Goal: Find contact information: Find contact information

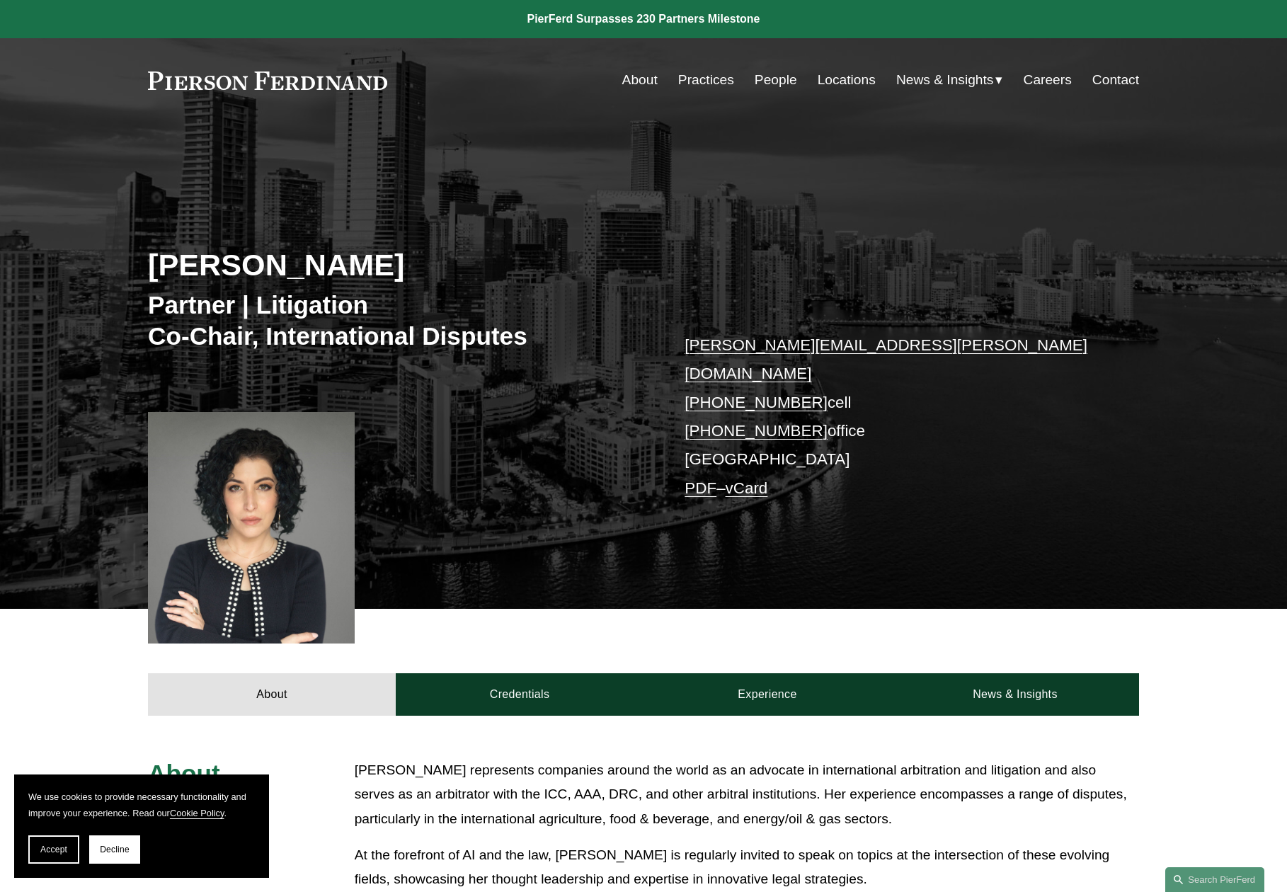
click at [761, 82] on link "People" at bounding box center [775, 80] width 42 height 27
click at [751, 479] on link "vCard" at bounding box center [746, 488] width 42 height 18
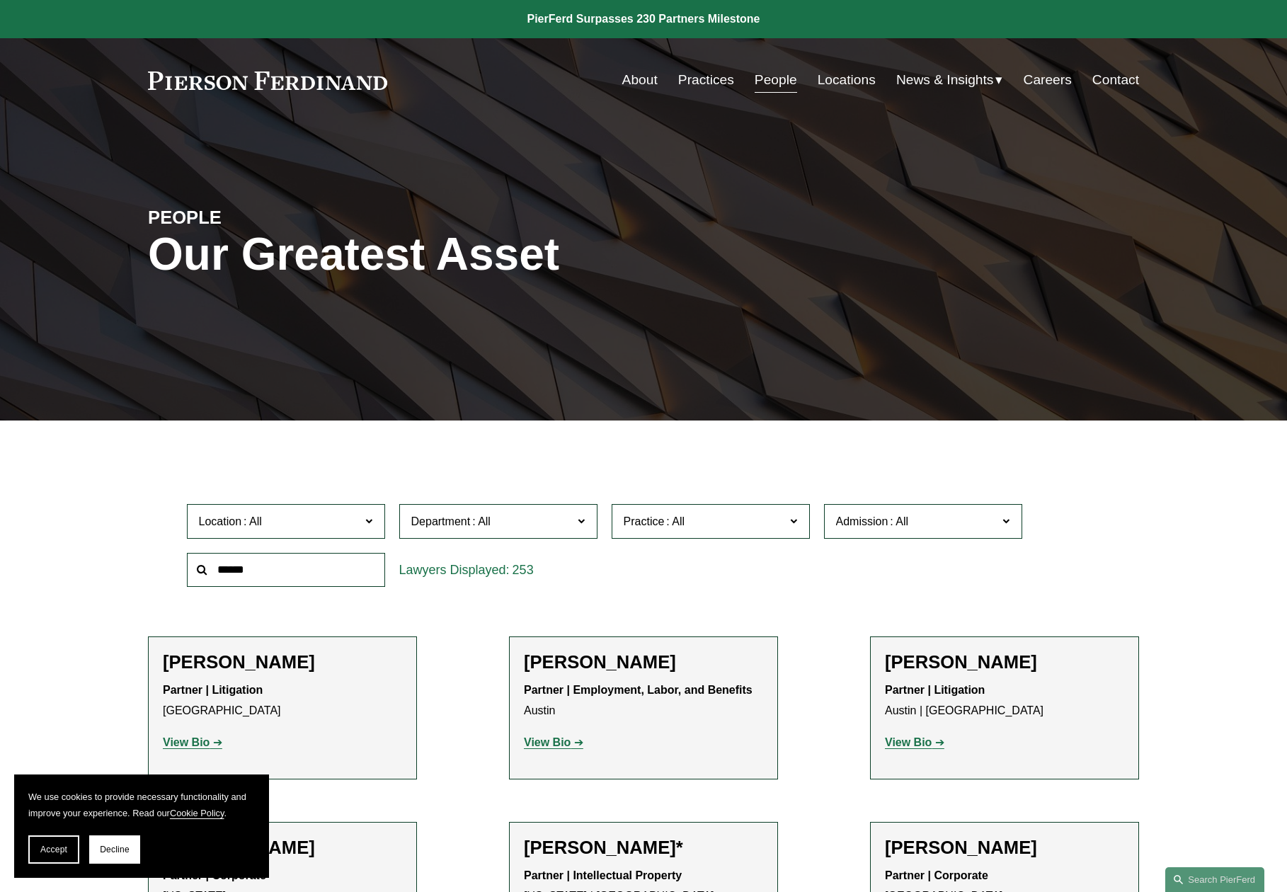
click at [838, 86] on link "Locations" at bounding box center [846, 80] width 58 height 27
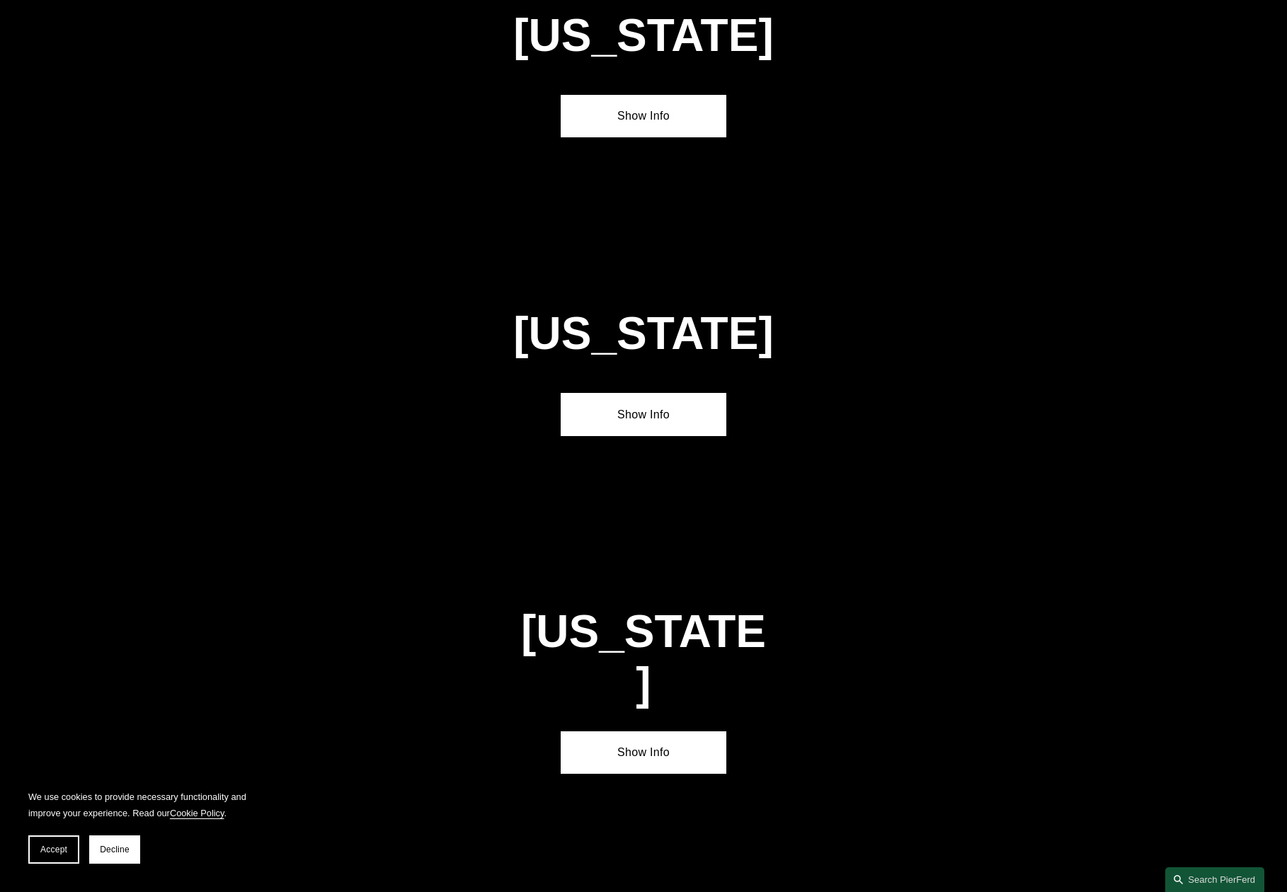
scroll to position [1773, 0]
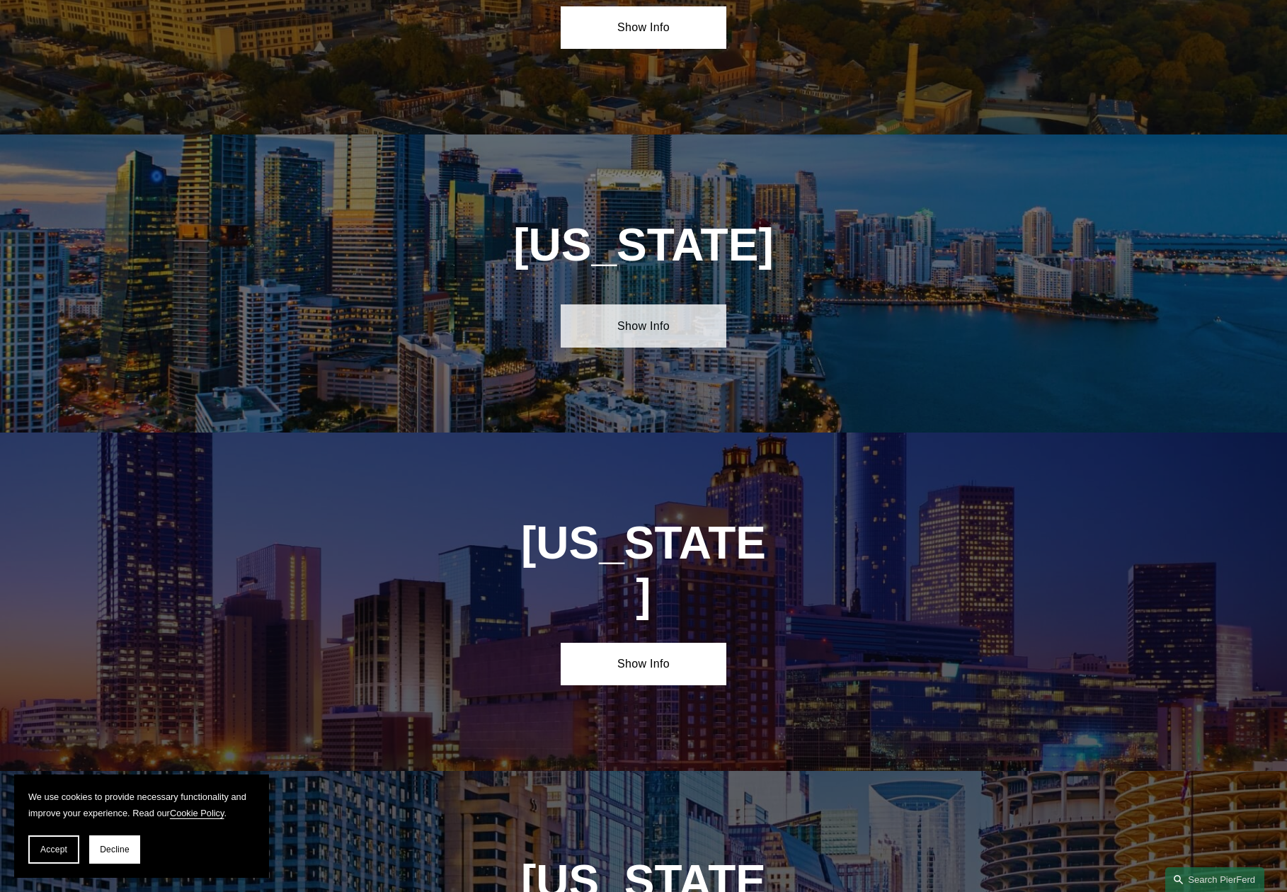
click at [672, 323] on link "Show Info" at bounding box center [643, 325] width 165 height 42
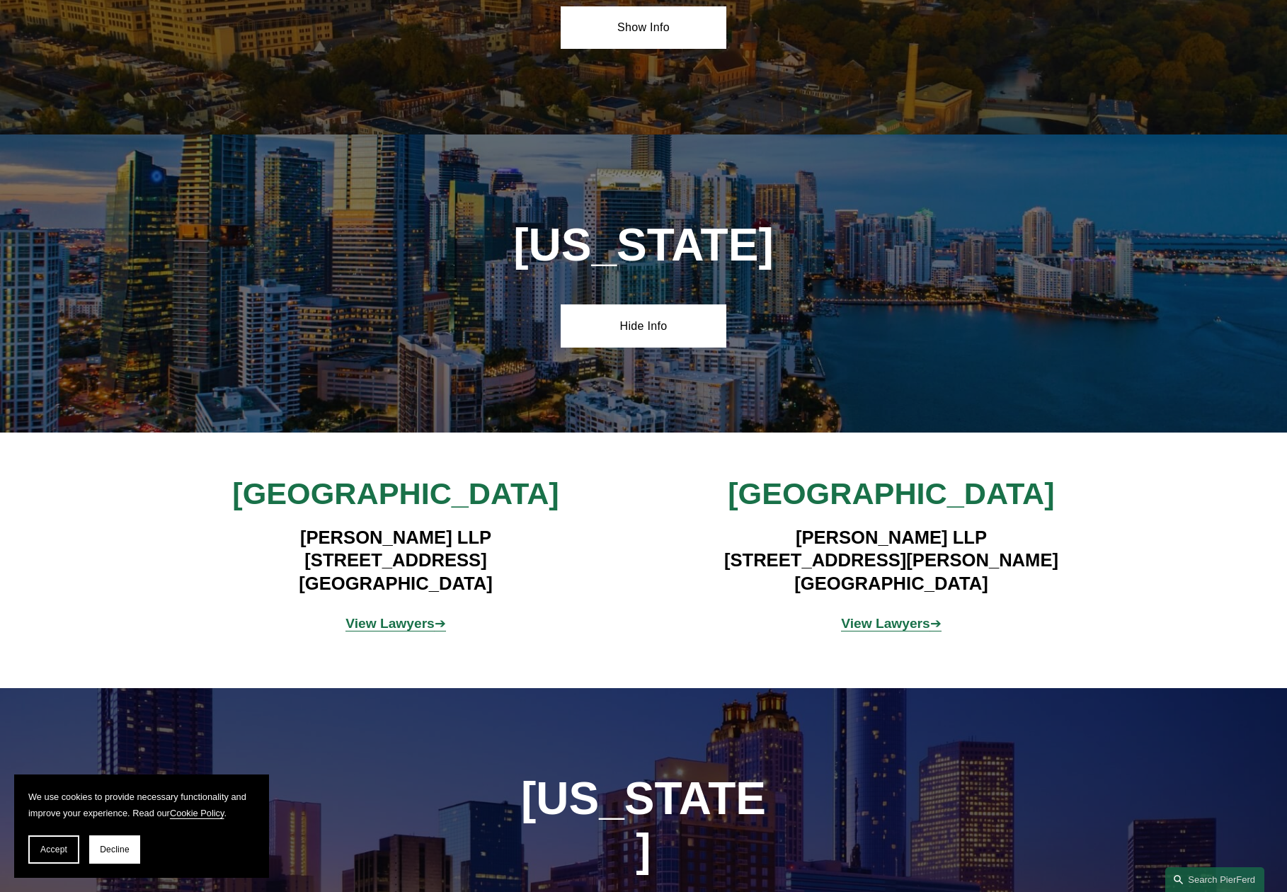
click at [401, 628] on strong "View Lawyers" at bounding box center [389, 623] width 89 height 15
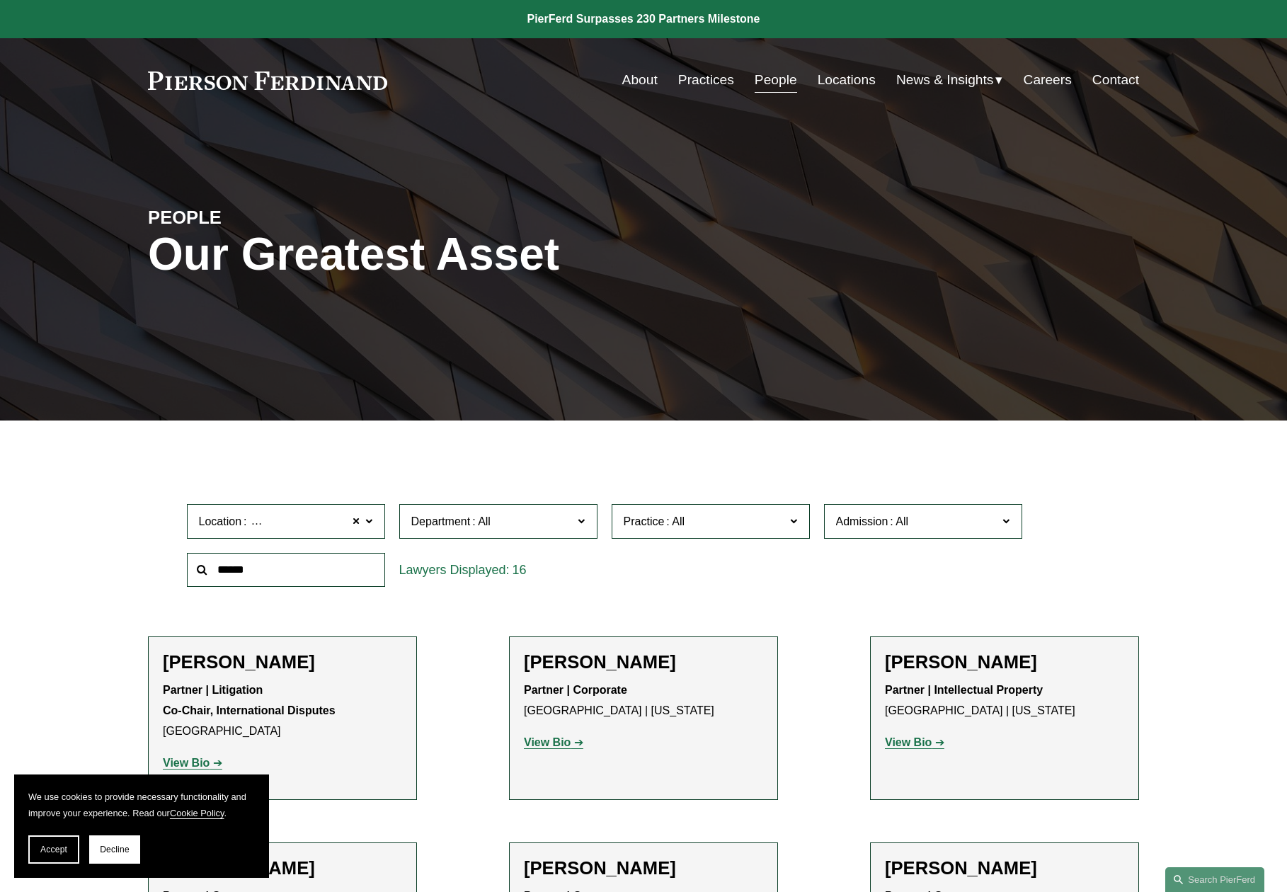
click at [1103, 81] on link "Contact" at bounding box center [1115, 80] width 47 height 27
